Goal: Task Accomplishment & Management: Use online tool/utility

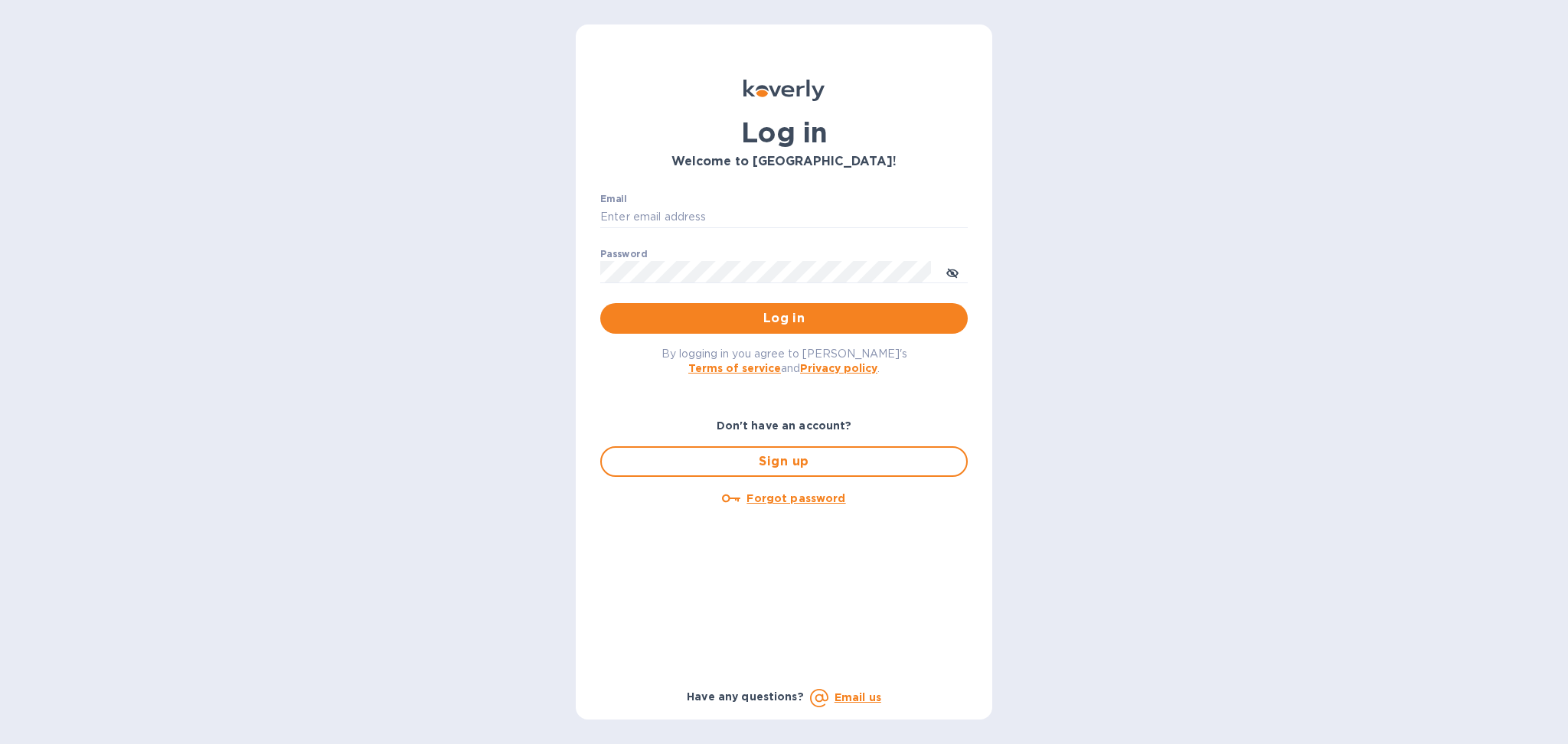
click at [691, 215] on input "Email" at bounding box center [784, 217] width 367 height 23
click at [755, 213] on input "Email" at bounding box center [784, 217] width 367 height 23
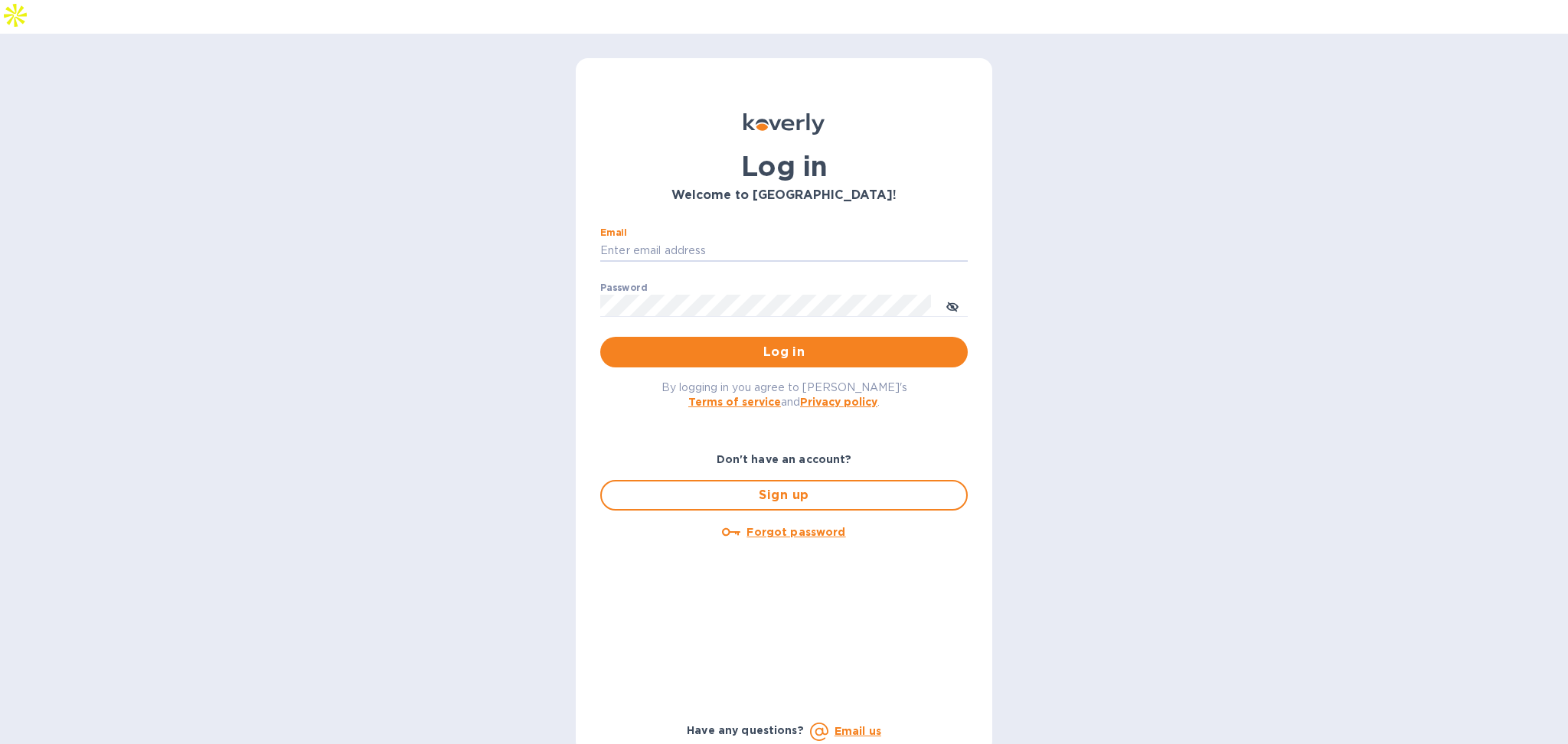
type input "alexis@lookoutgl.com"
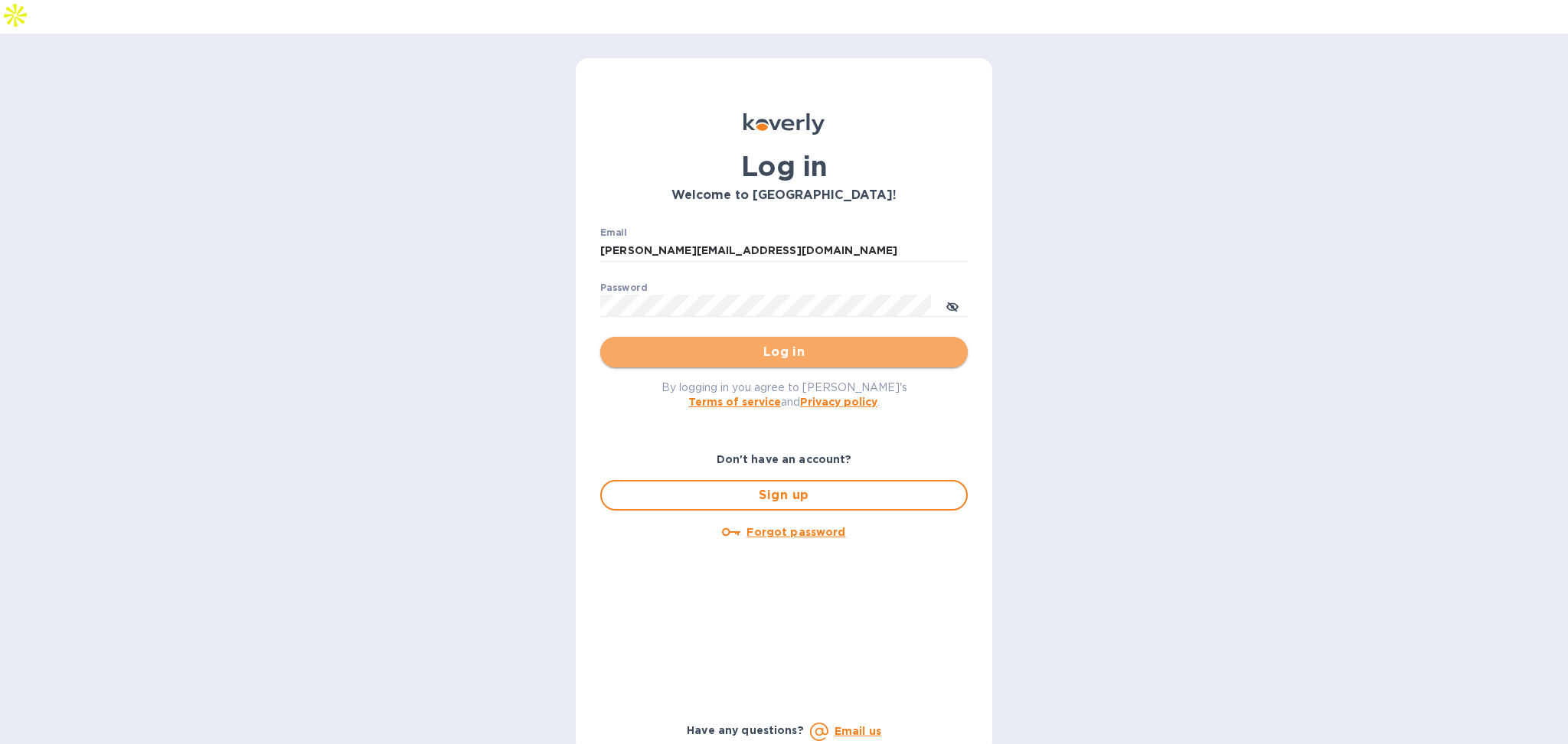
click at [742, 343] on span "Log in" at bounding box center [783, 352] width 343 height 18
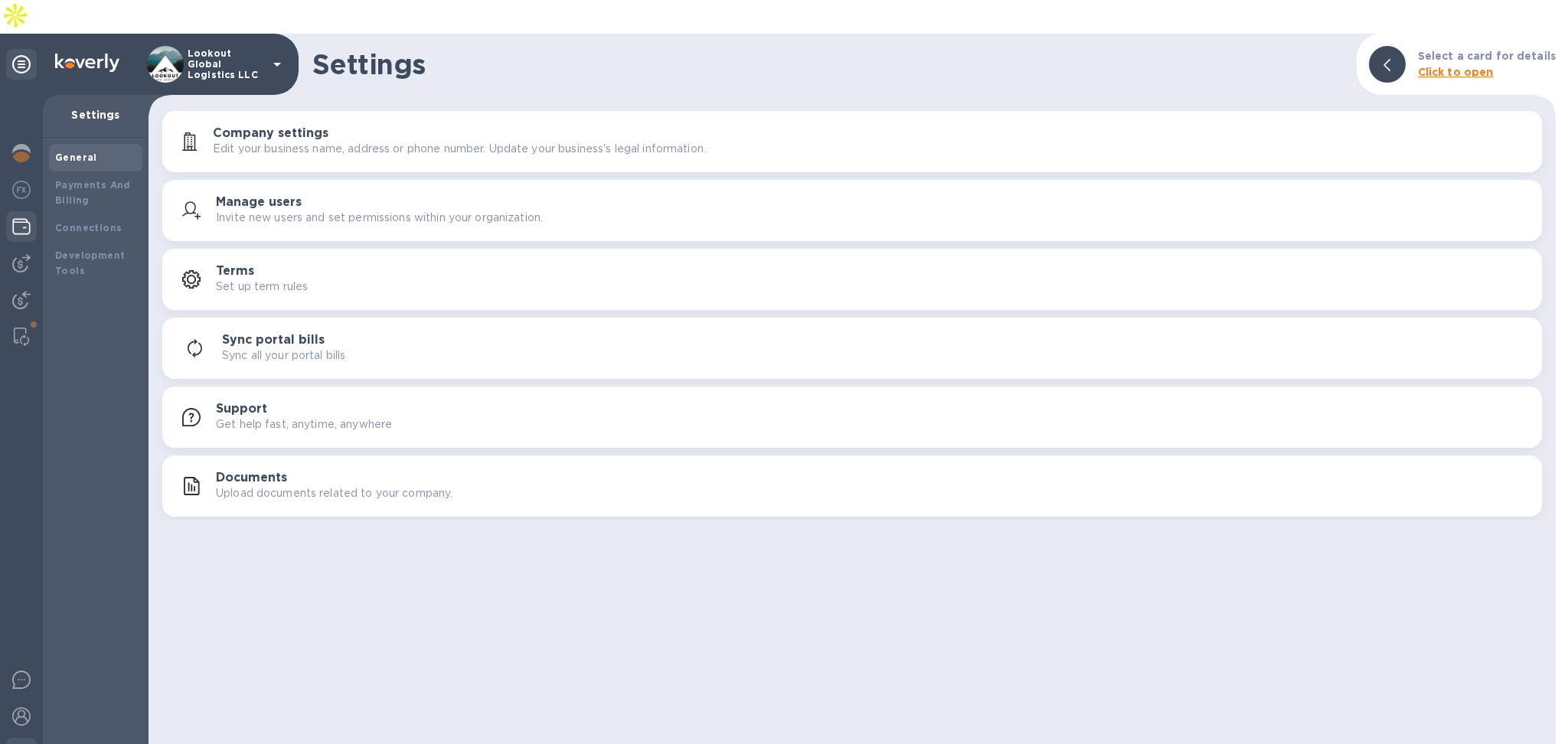
click at [22, 217] on img at bounding box center [21, 226] width 18 height 18
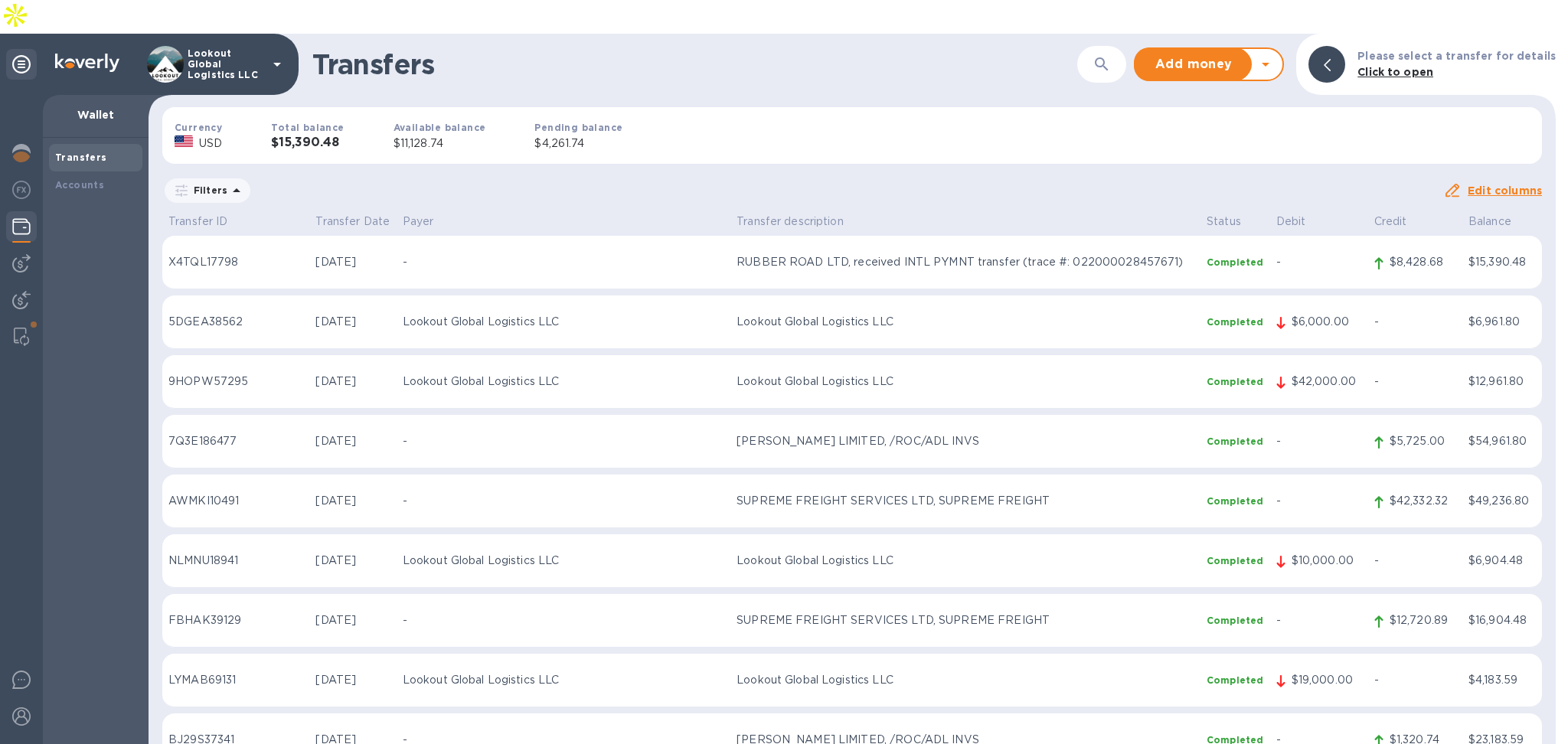
click at [1270, 63] on icon at bounding box center [1266, 64] width 8 height 4
click at [1210, 129] on b "Withdraw money" at bounding box center [1209, 136] width 99 height 13
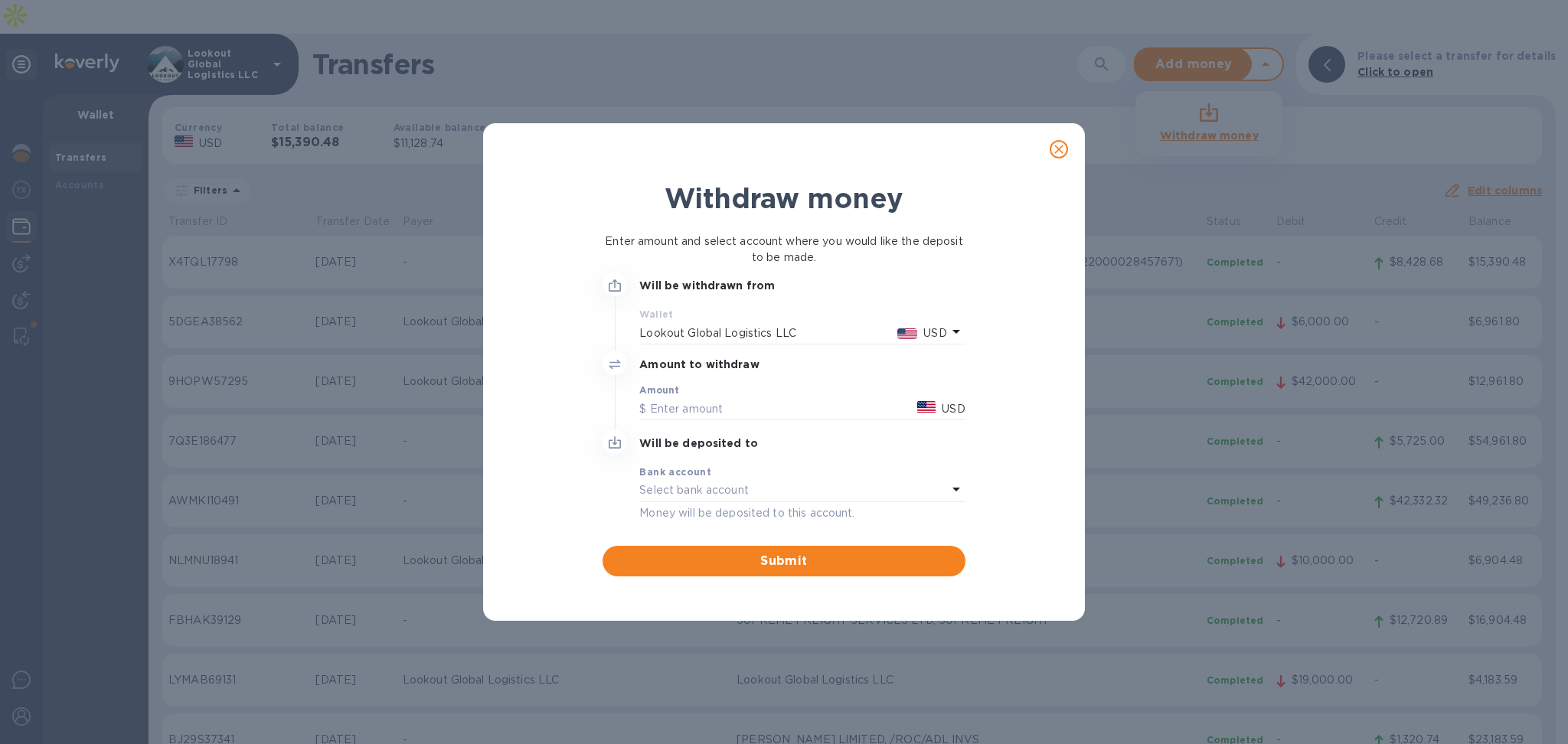
click at [734, 337] on p "Lookout Global Logistics LLC" at bounding box center [768, 334] width 257 height 16
click at [727, 392] on div "Amount USD" at bounding box center [802, 403] width 326 height 35
click at [726, 396] on div "Amount USD" at bounding box center [802, 403] width 326 height 35
click at [738, 431] on div "Will be deposited to" at bounding box center [802, 443] width 337 height 28
click at [743, 418] on input "text" at bounding box center [775, 408] width 272 height 23
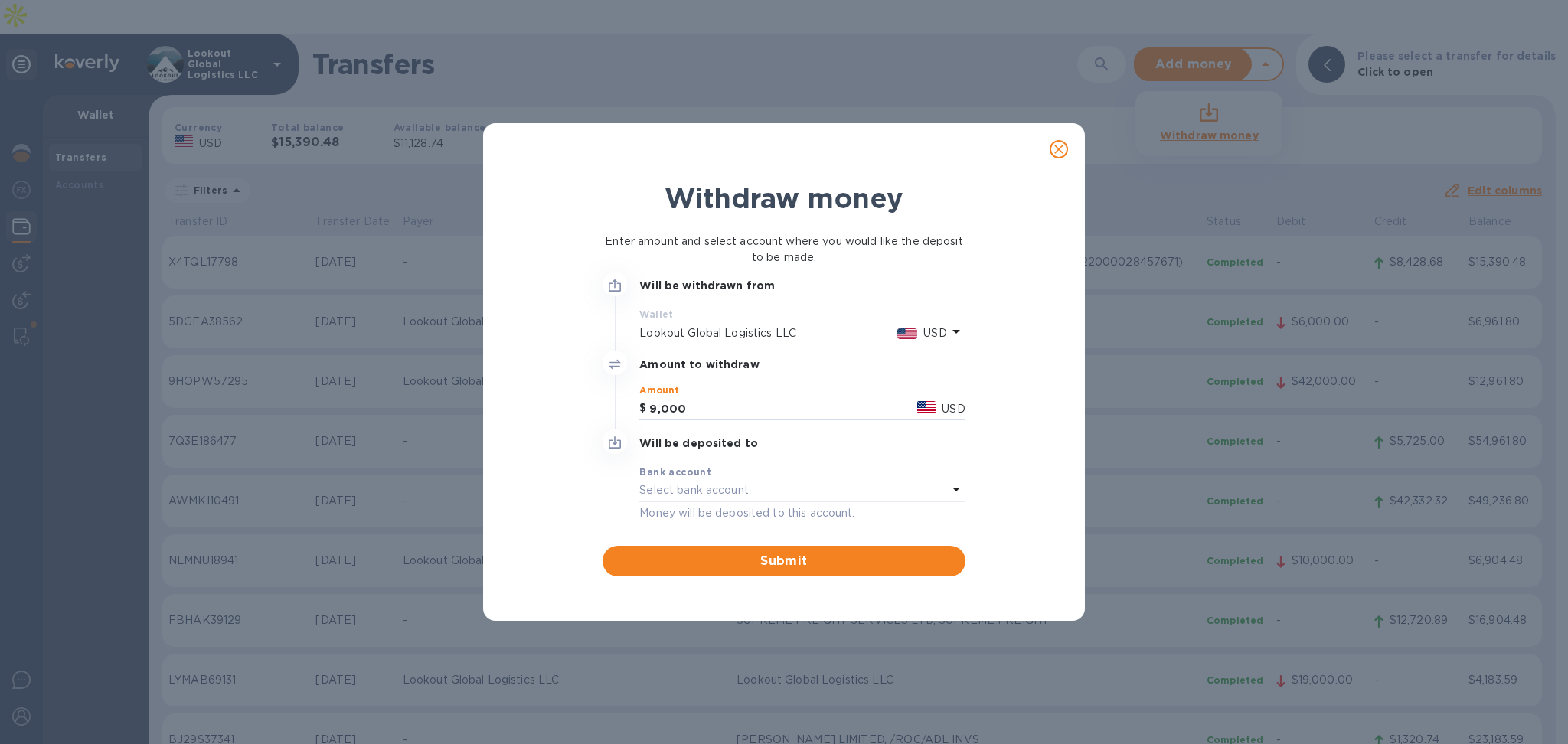
type input "9,000"
click at [754, 493] on div "Select bank account" at bounding box center [793, 491] width 307 height 21
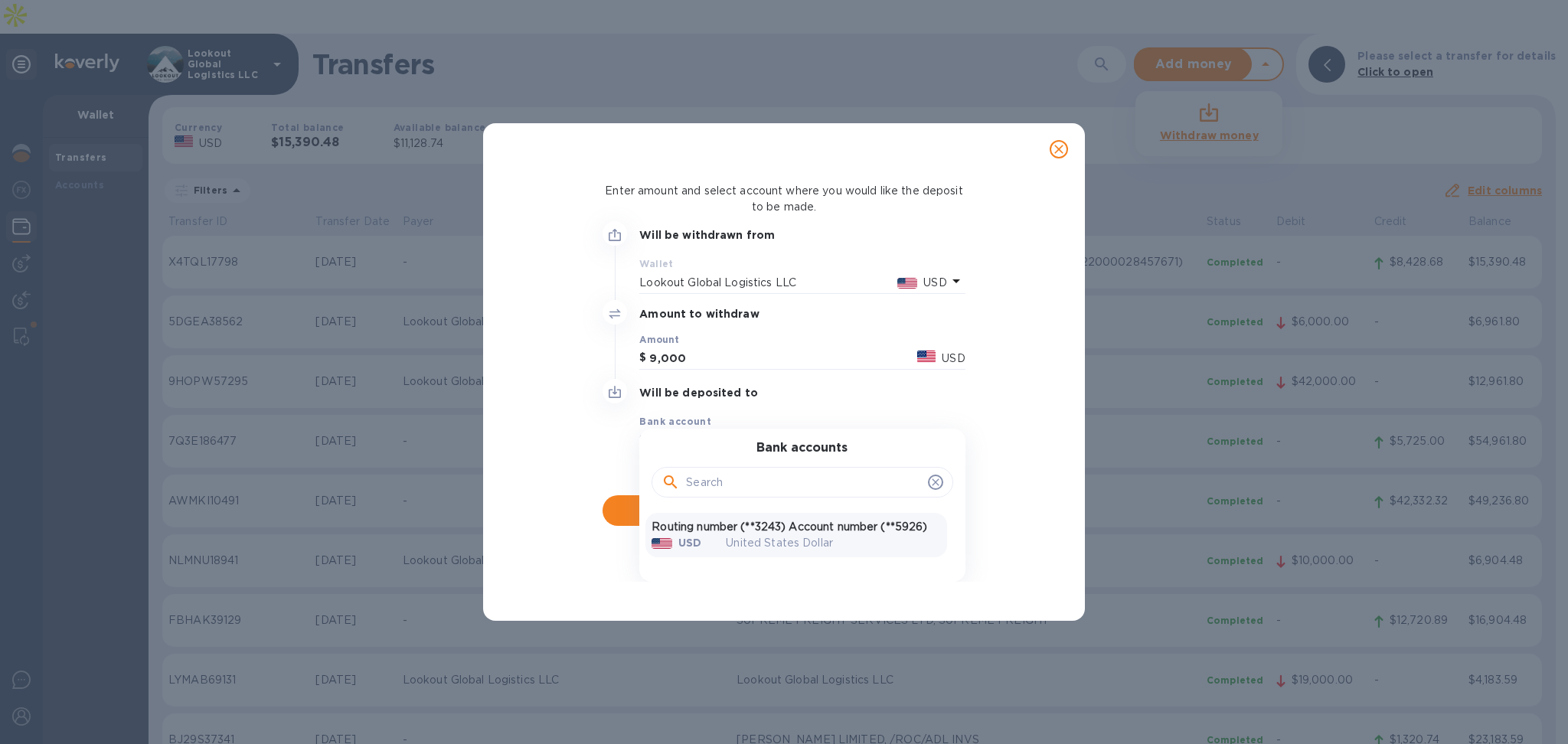
scroll to position [65, 0]
click at [834, 522] on p "Routing number (**3243) Account number (**5926)" at bounding box center [796, 527] width 289 height 16
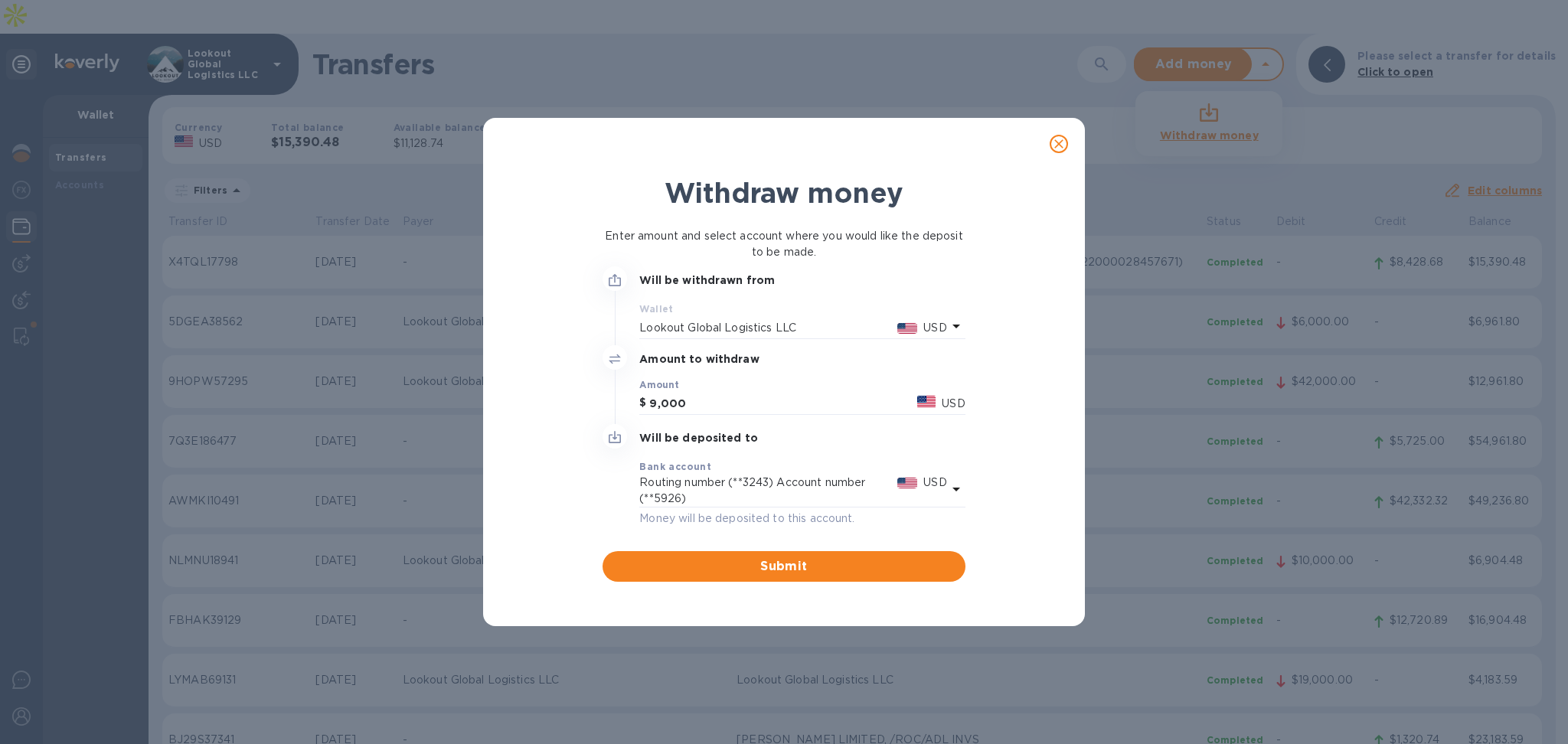
scroll to position [0, 0]
click at [752, 565] on span "Submit" at bounding box center [783, 566] width 337 height 18
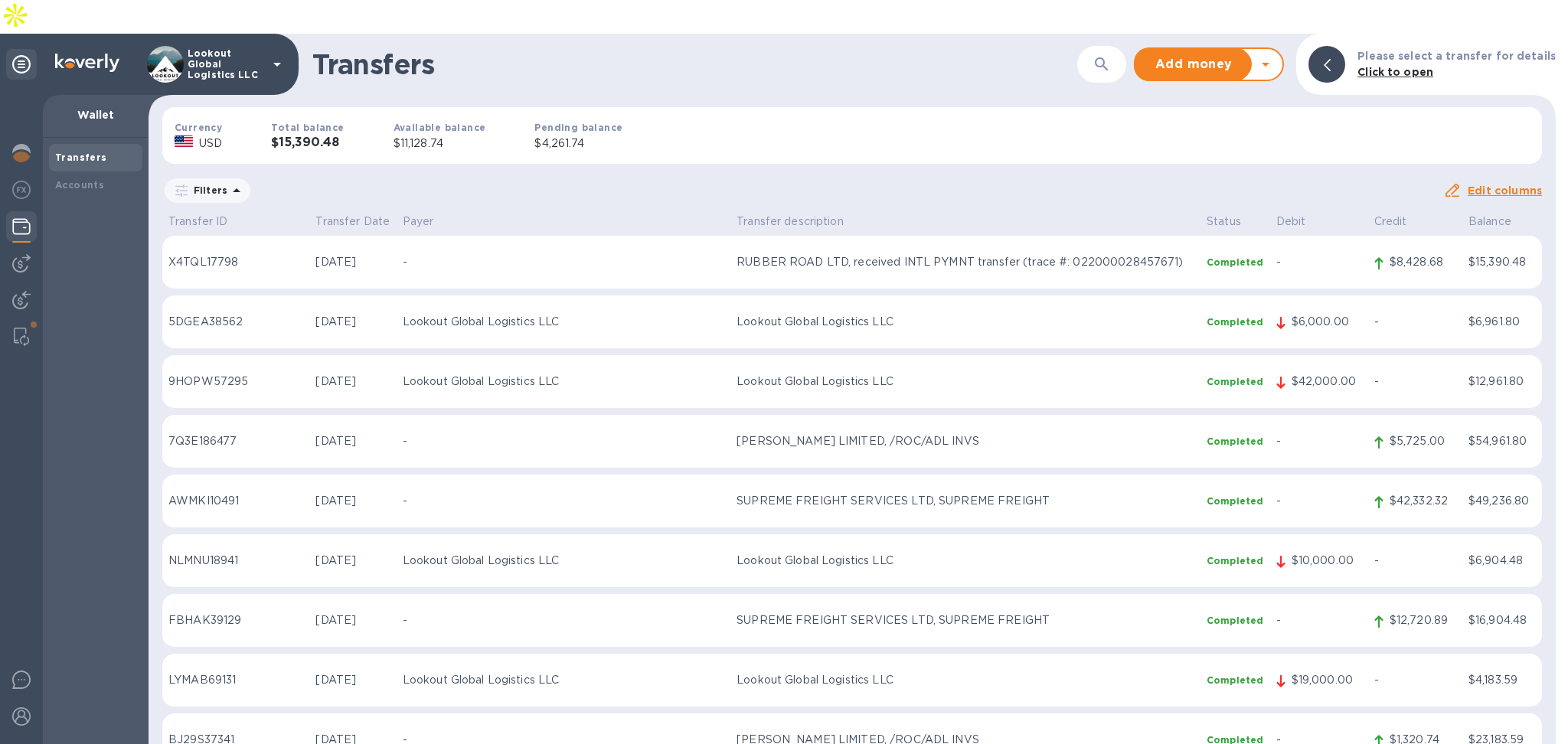
click at [1282, 55] on div at bounding box center [1273, 64] width 18 height 18
click at [1274, 55] on icon at bounding box center [1265, 64] width 18 height 18
click at [1214, 129] on b "Withdraw money" at bounding box center [1209, 136] width 99 height 13
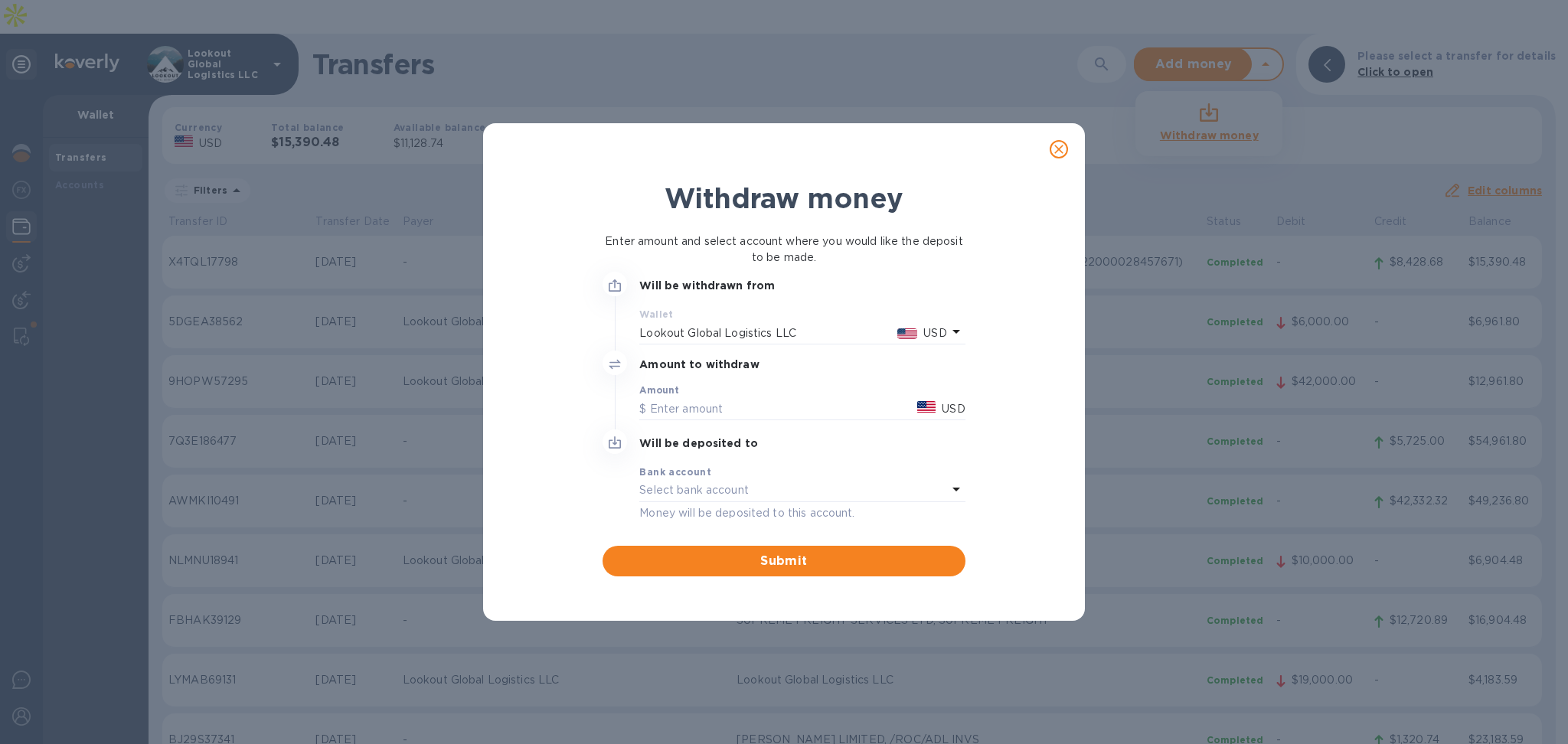
click at [724, 421] on div at bounding box center [802, 422] width 326 height 3
click at [766, 394] on div "Amount USD" at bounding box center [802, 403] width 326 height 35
click at [772, 397] on input "text" at bounding box center [775, 408] width 272 height 23
type input "9,000"
click at [779, 488] on div "Select bank account" at bounding box center [793, 491] width 307 height 21
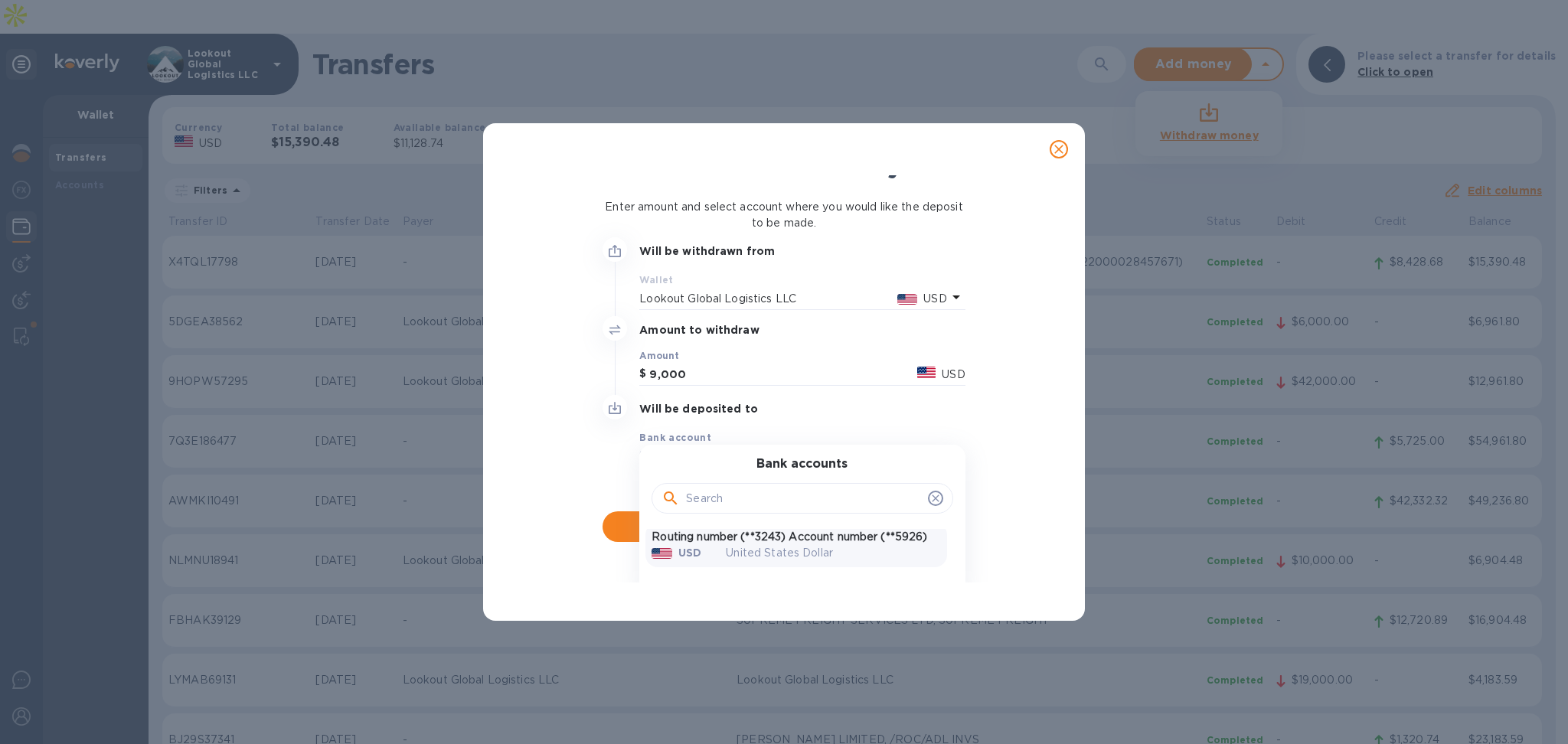
scroll to position [65, 0]
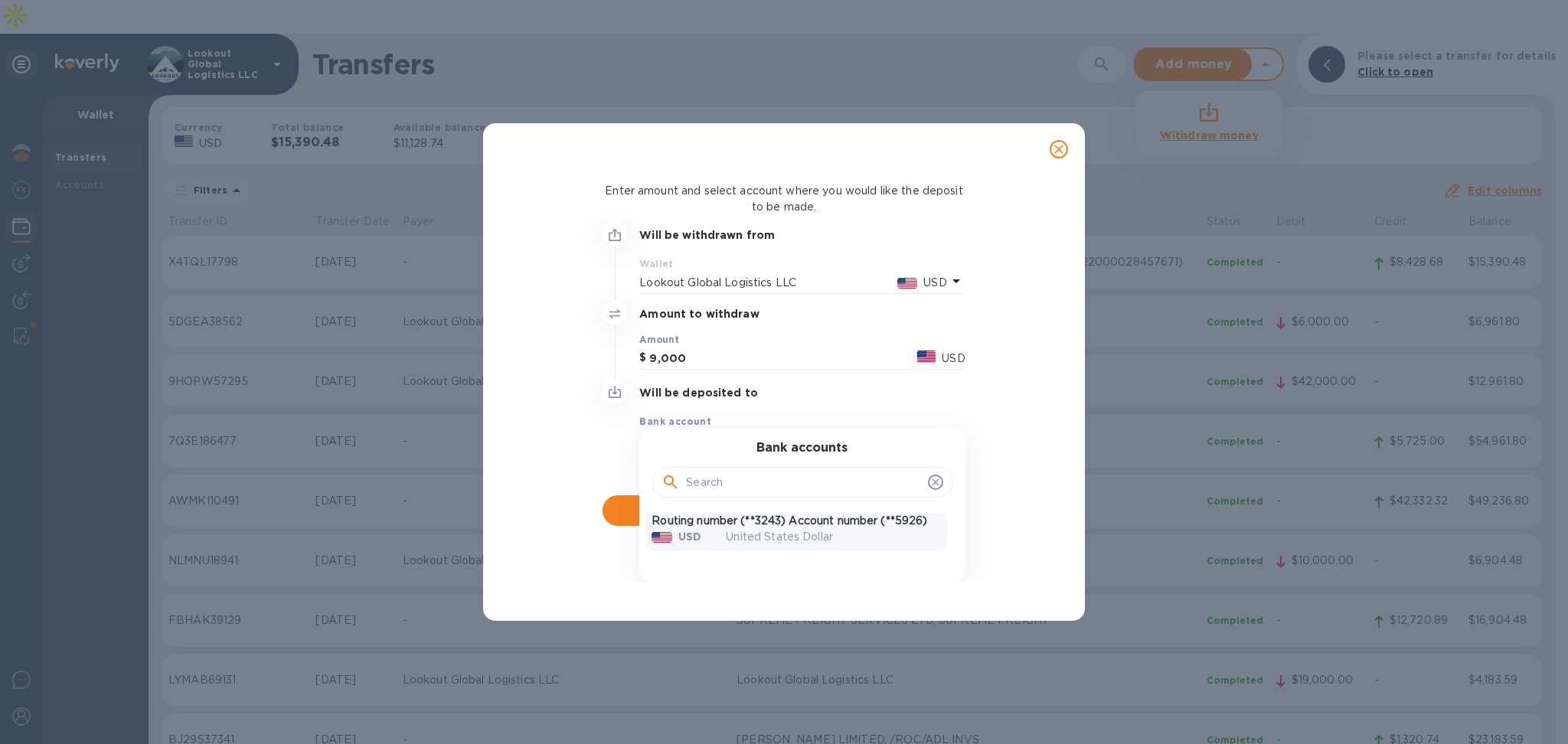
click at [824, 513] on p "Routing number (**3243) Account number (**5926)" at bounding box center [796, 521] width 289 height 16
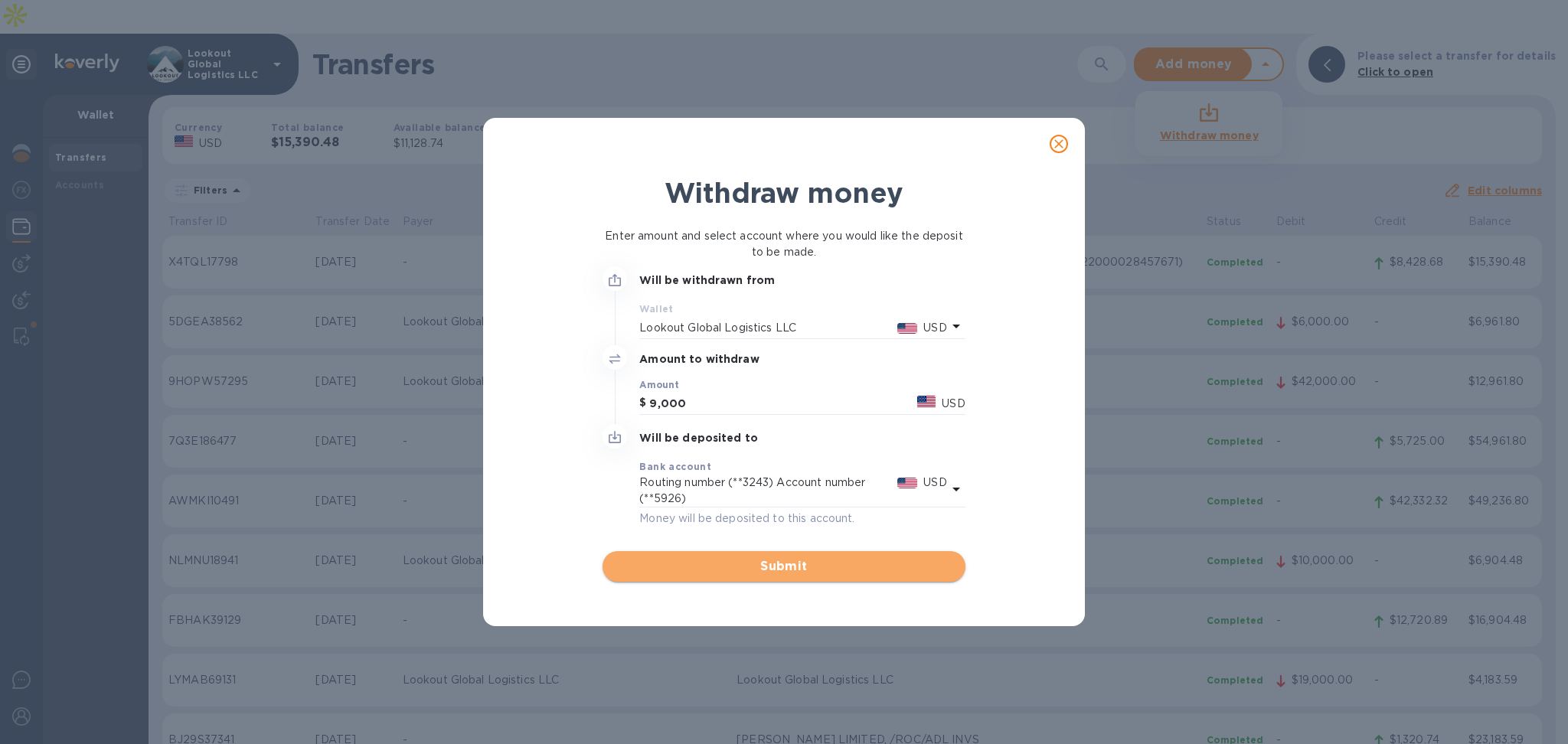
click at [757, 560] on span "Submit" at bounding box center [783, 566] width 337 height 18
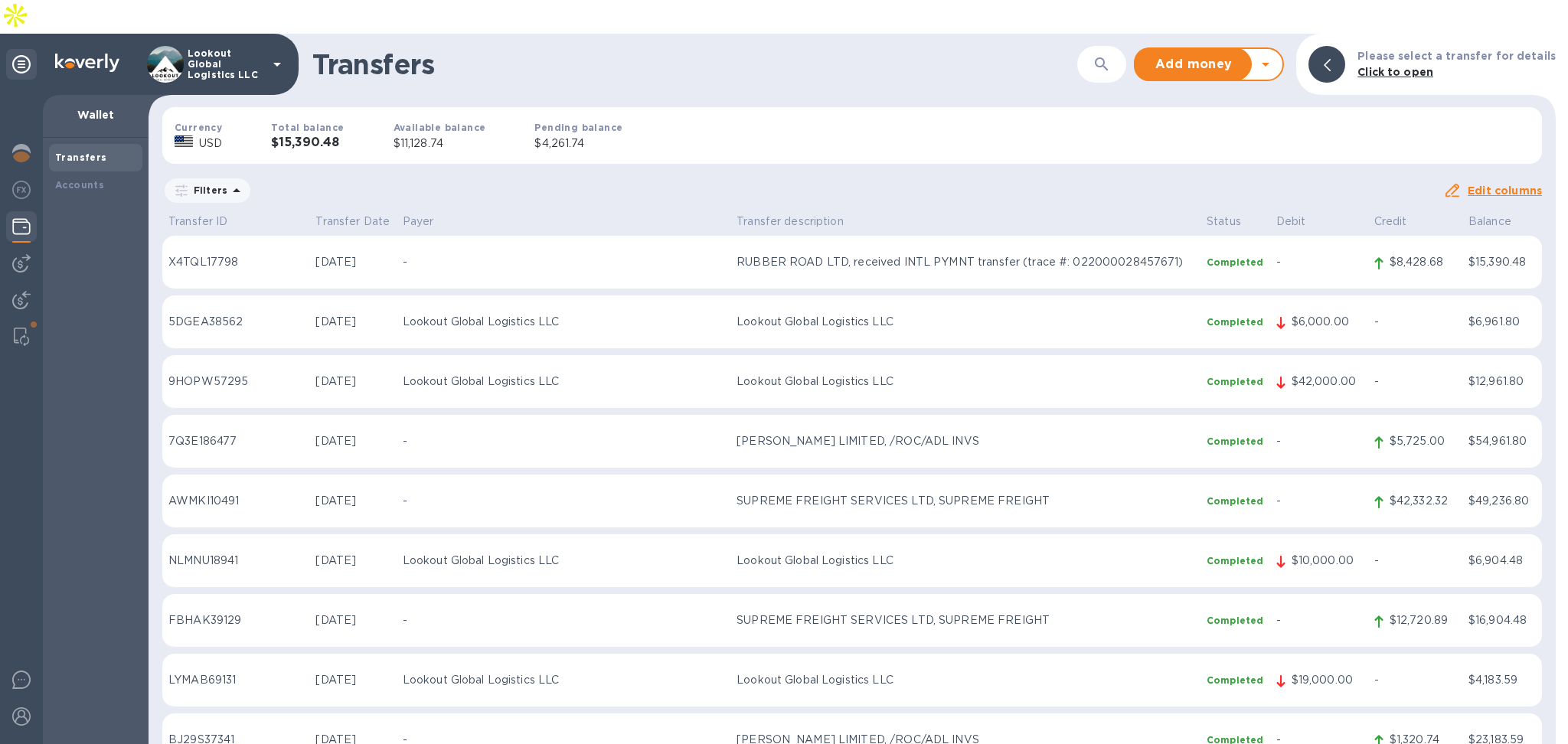
click at [1274, 55] on icon at bounding box center [1265, 64] width 18 height 18
click at [1228, 129] on b "Withdraw money" at bounding box center [1209, 136] width 99 height 13
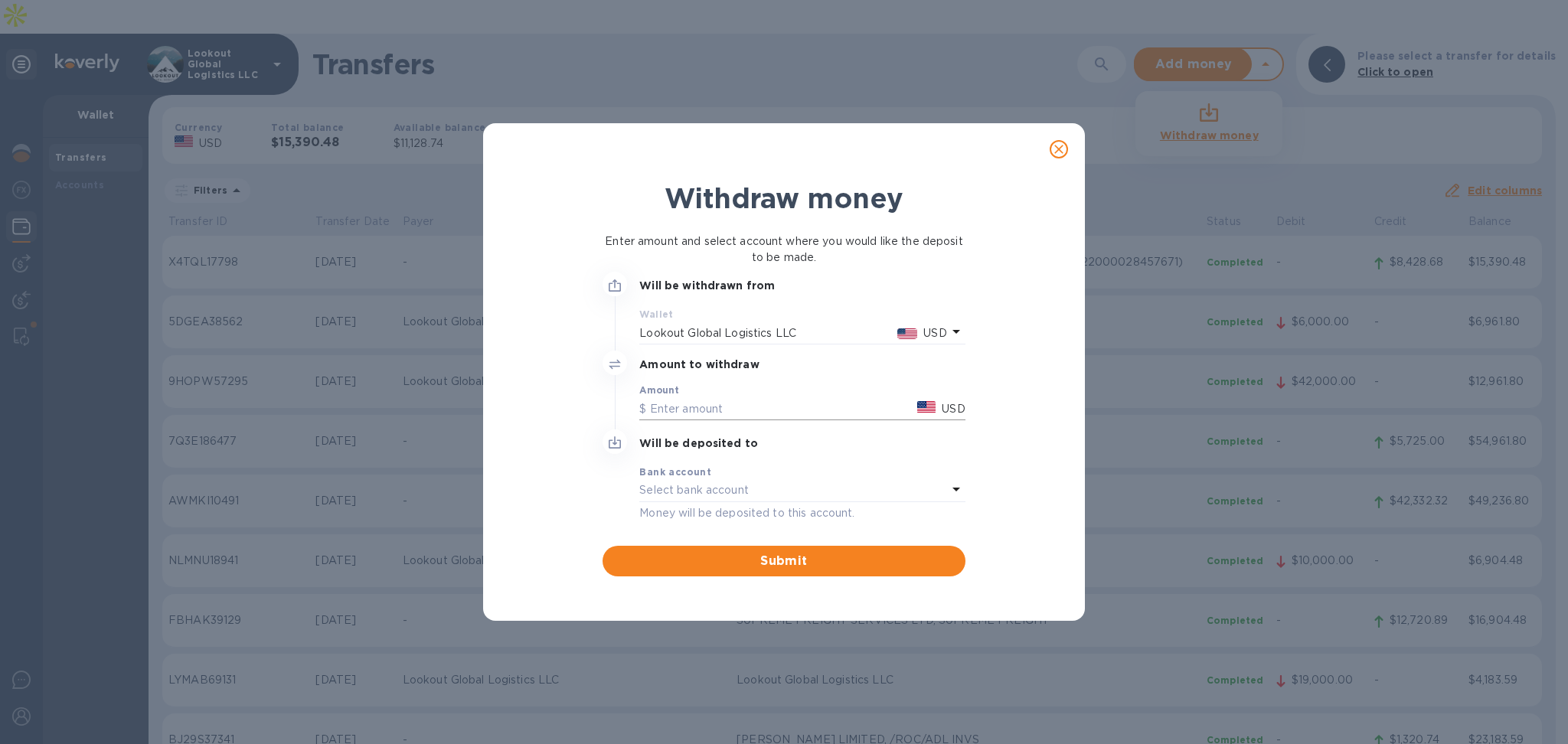
click at [721, 408] on input "text" at bounding box center [775, 408] width 272 height 23
type input "9,000"
click at [734, 493] on p "Select bank account" at bounding box center [695, 491] width 110 height 16
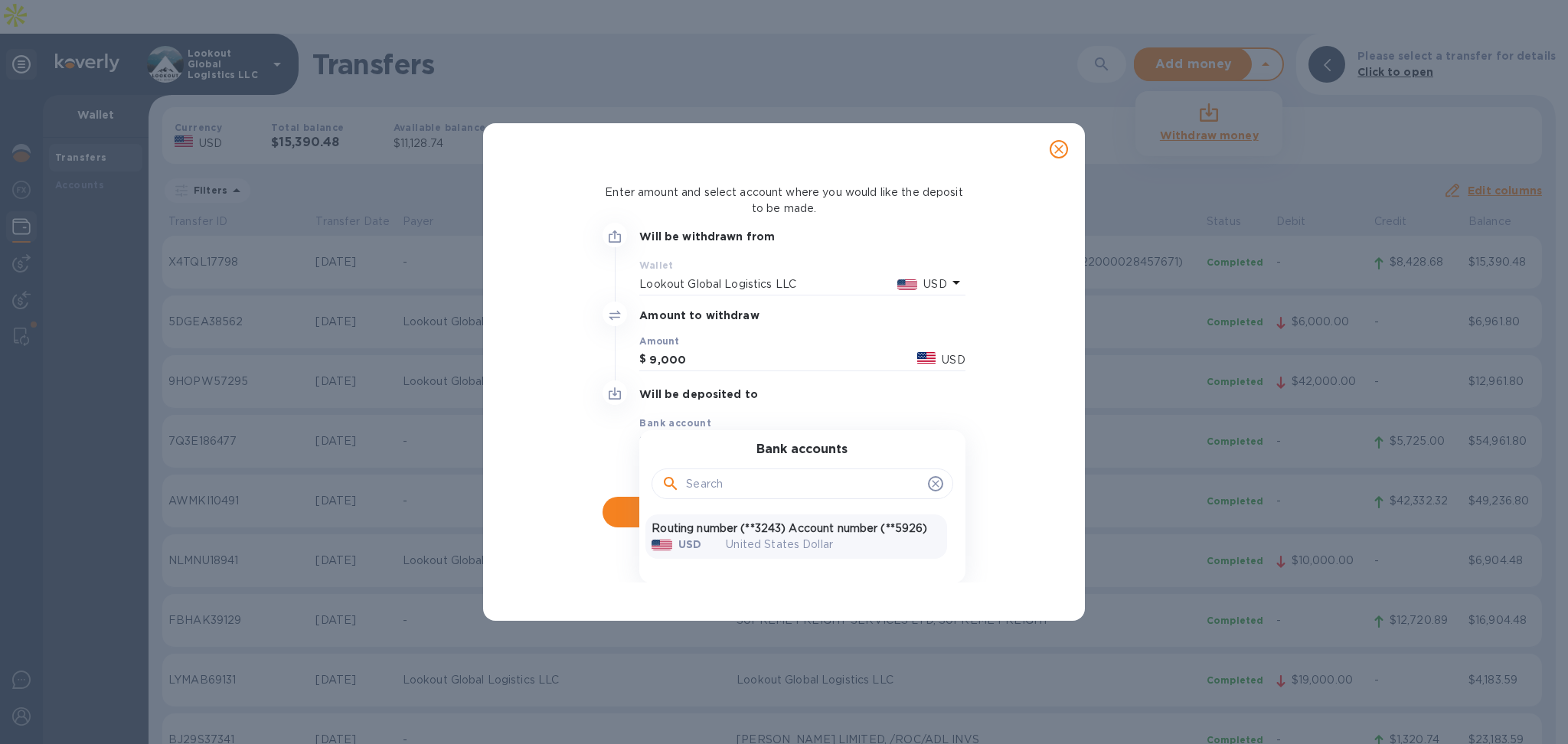
scroll to position [65, 0]
click at [750, 544] on p "United States Dollar" at bounding box center [833, 543] width 214 height 16
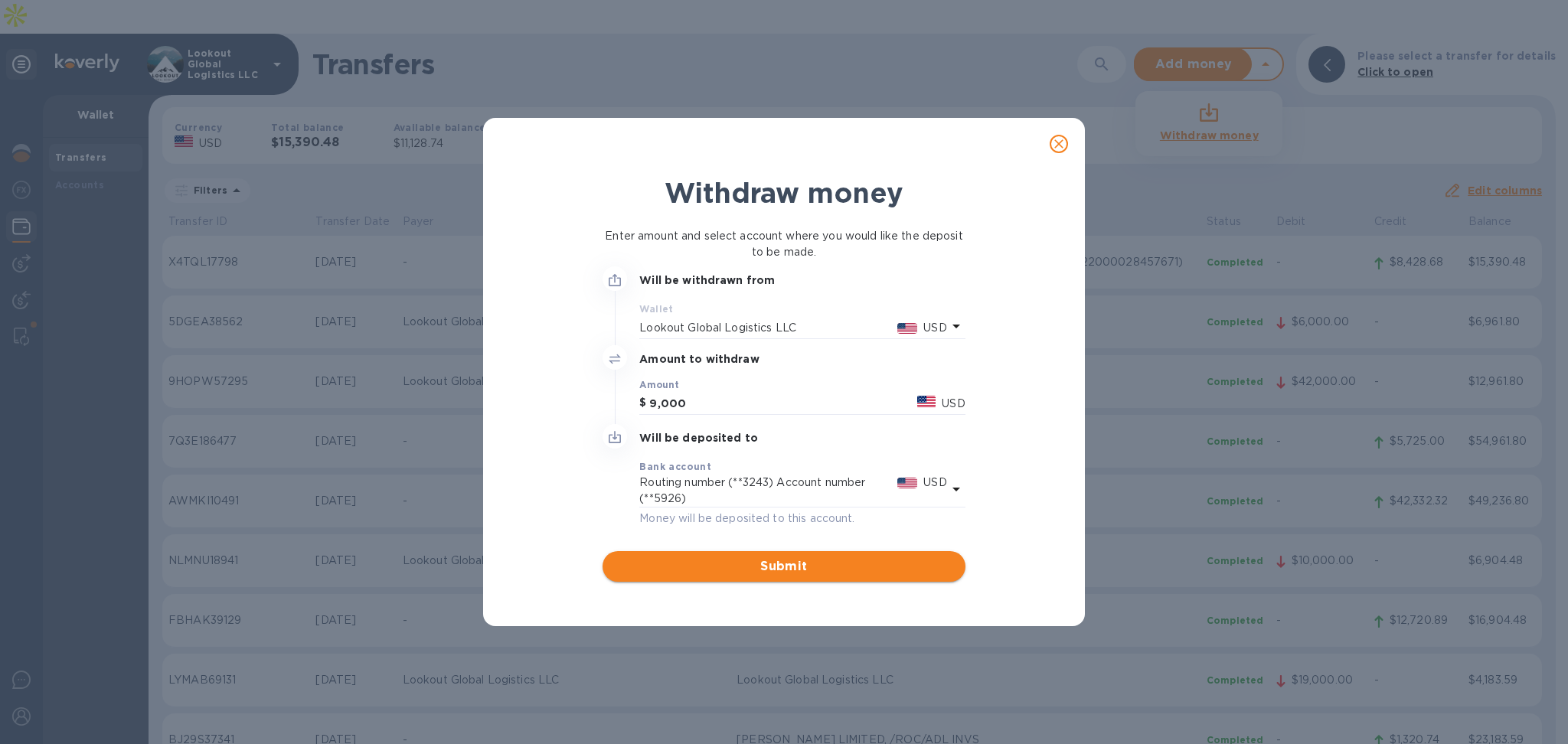
click at [760, 563] on span "Submit" at bounding box center [783, 566] width 337 height 18
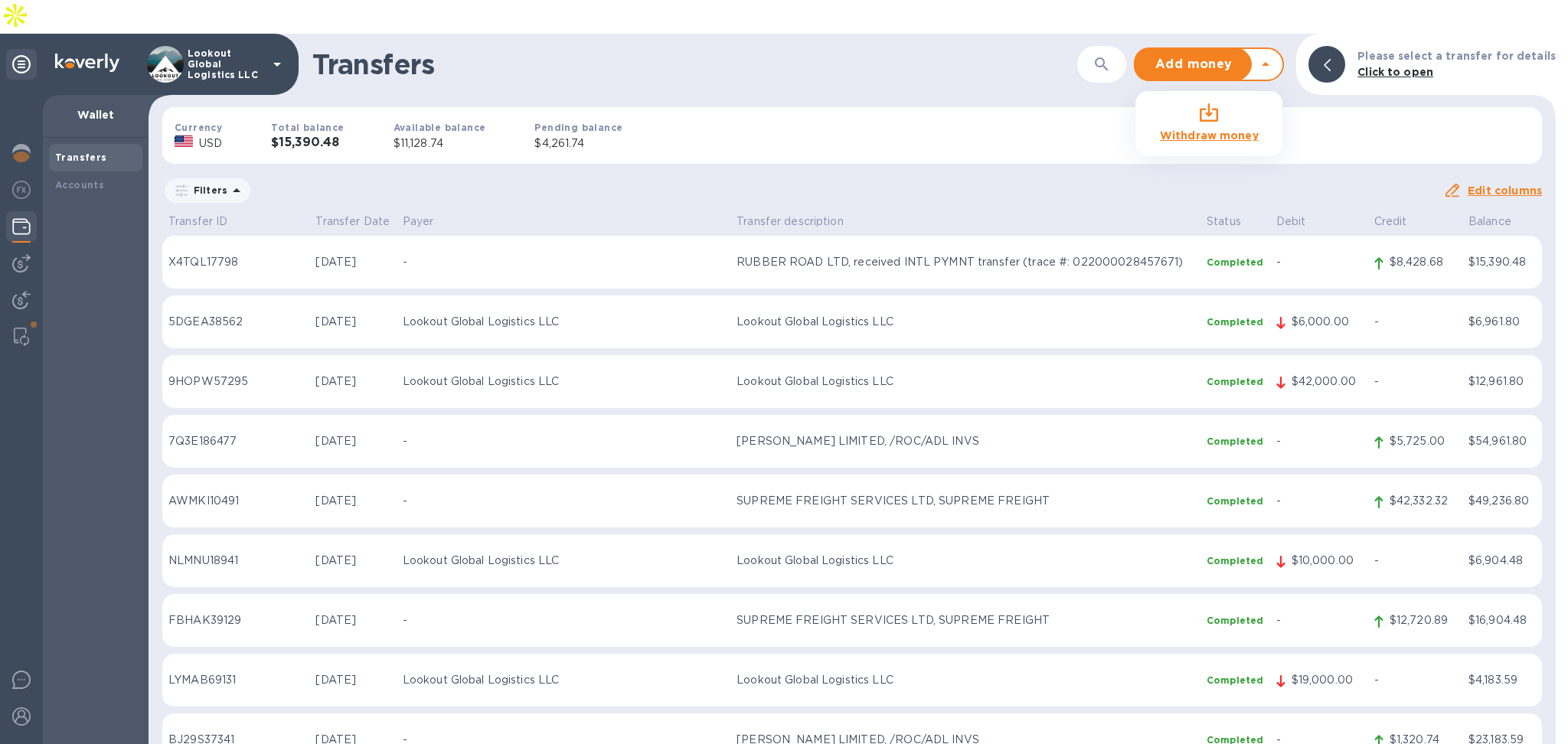
click at [1383, 66] on b "Click to open" at bounding box center [1395, 72] width 76 height 13
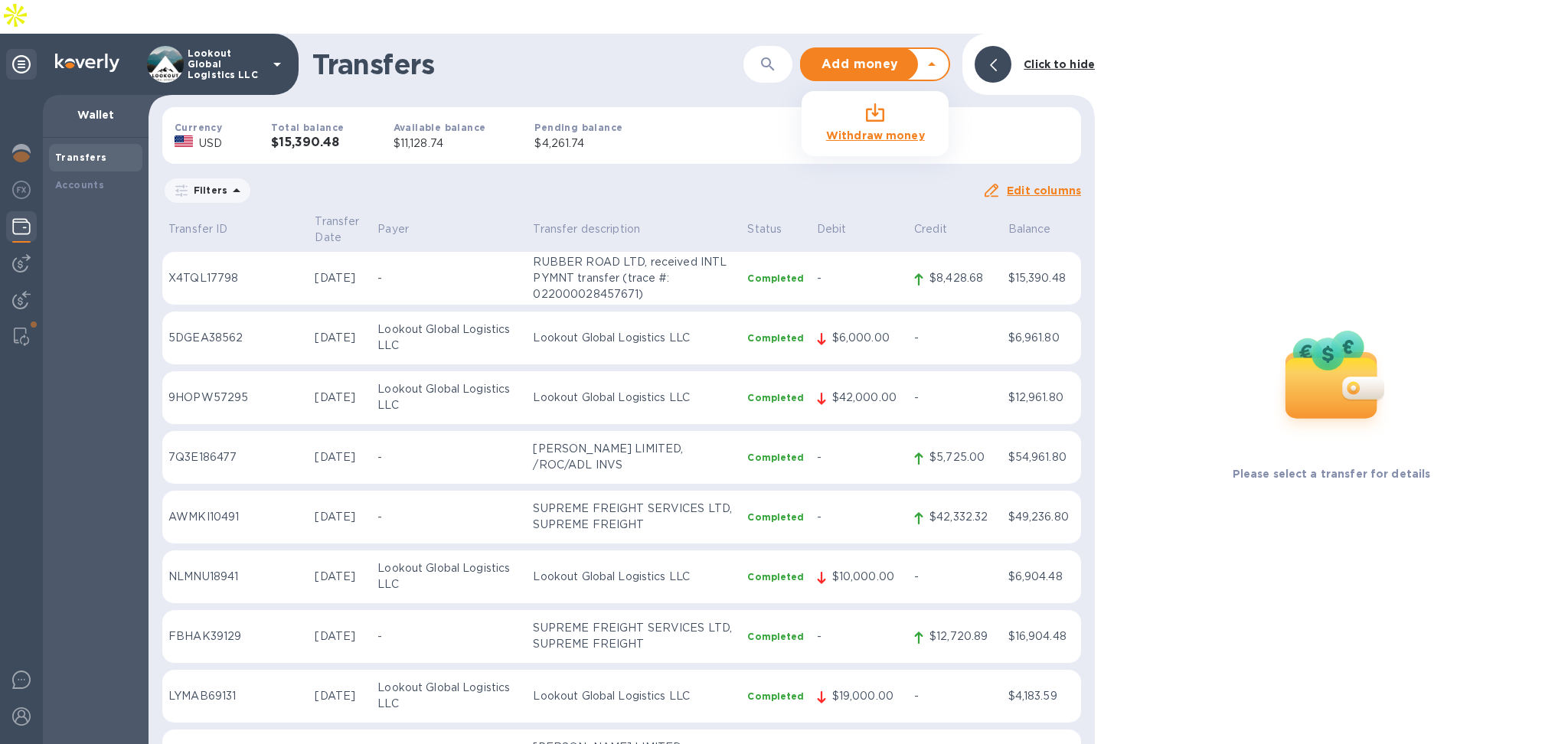
click at [1078, 50] on div "Click to hide" at bounding box center [1059, 64] width 83 height 28
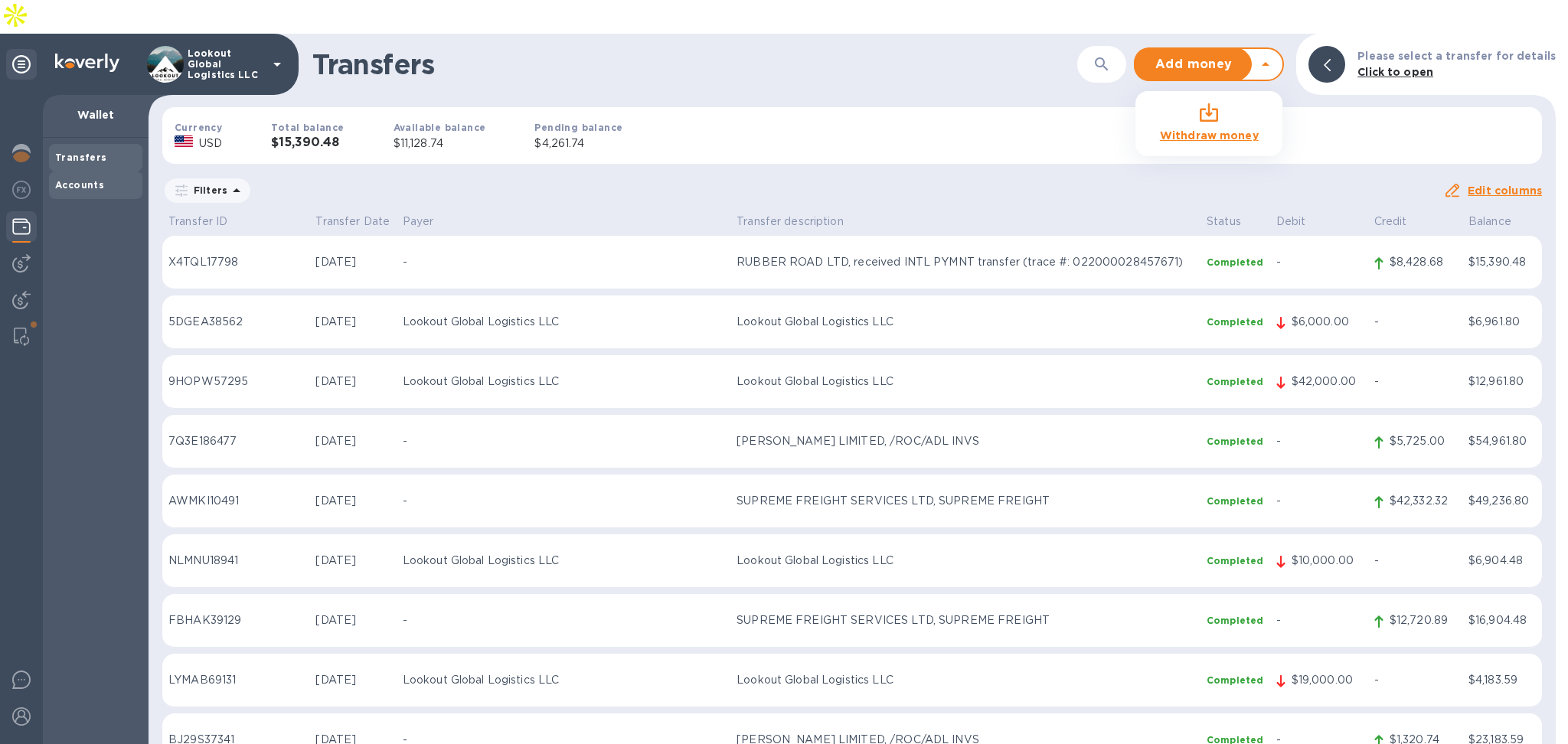
click at [78, 179] on b "Accounts" at bounding box center [79, 184] width 49 height 12
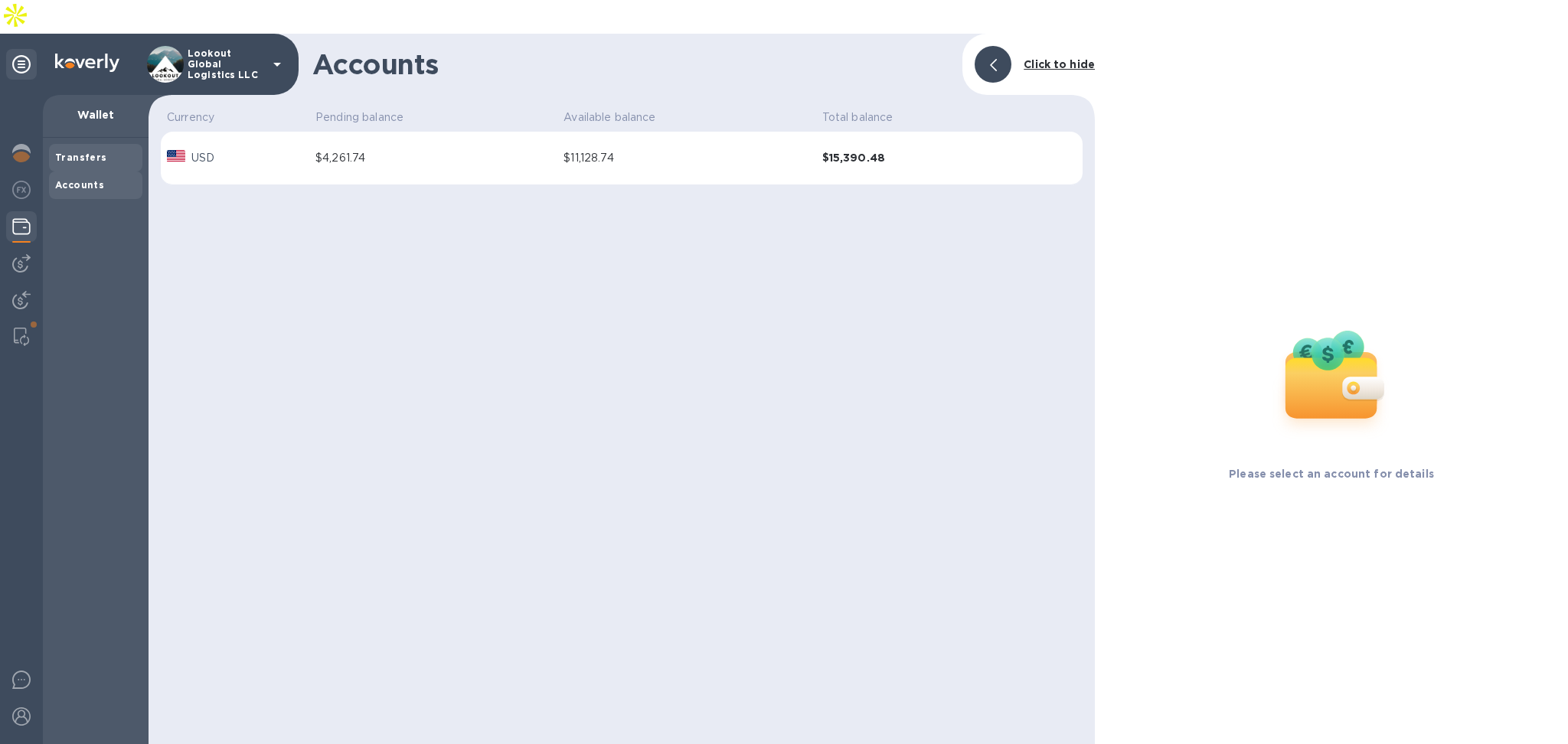
click at [86, 151] on b "Transfers" at bounding box center [81, 157] width 52 height 12
